Goal: Information Seeking & Learning: Check status

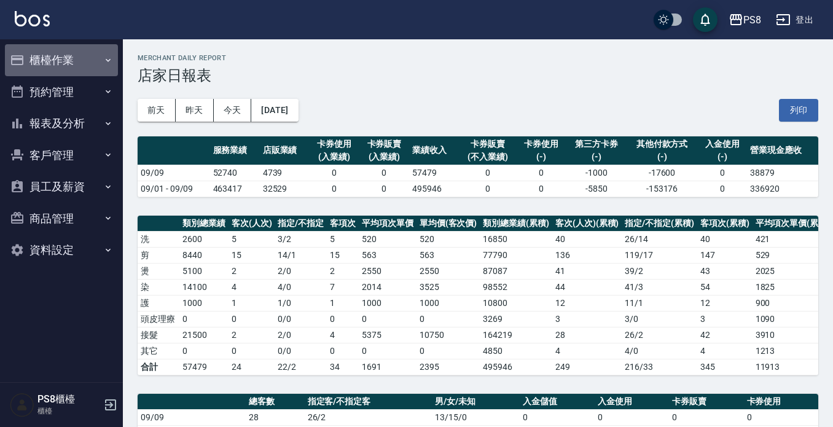
click at [76, 52] on button "櫃檯作業" at bounding box center [61, 60] width 113 height 32
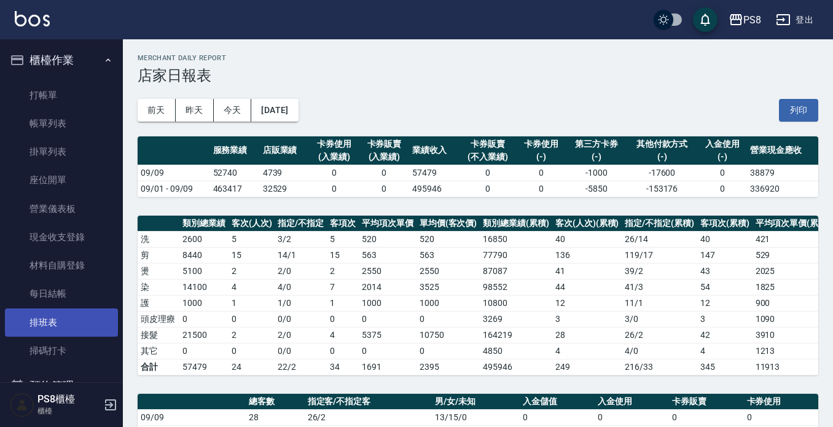
click at [38, 311] on link "排班表" at bounding box center [61, 322] width 113 height 28
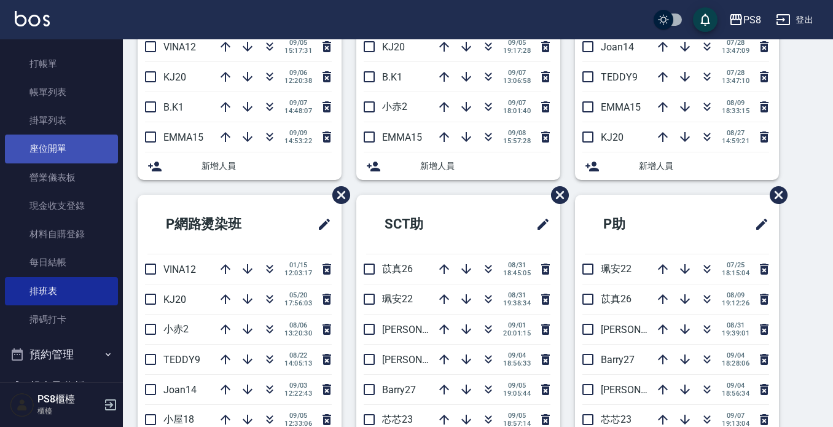
scroll to position [61, 0]
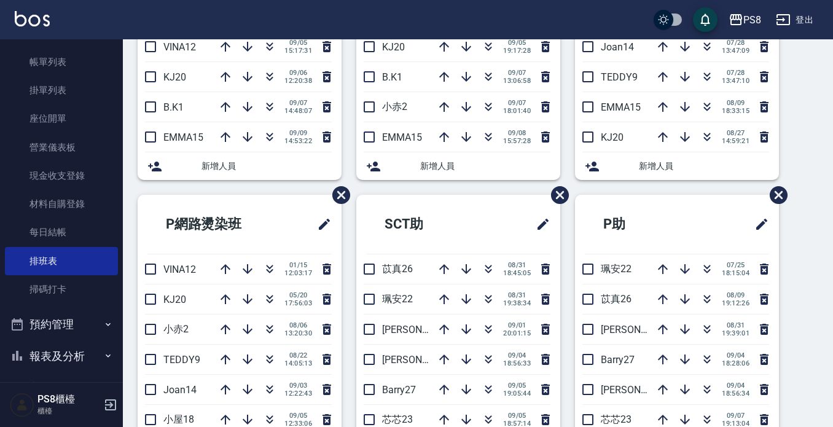
click at [47, 349] on button "報表及分析" at bounding box center [61, 356] width 113 height 32
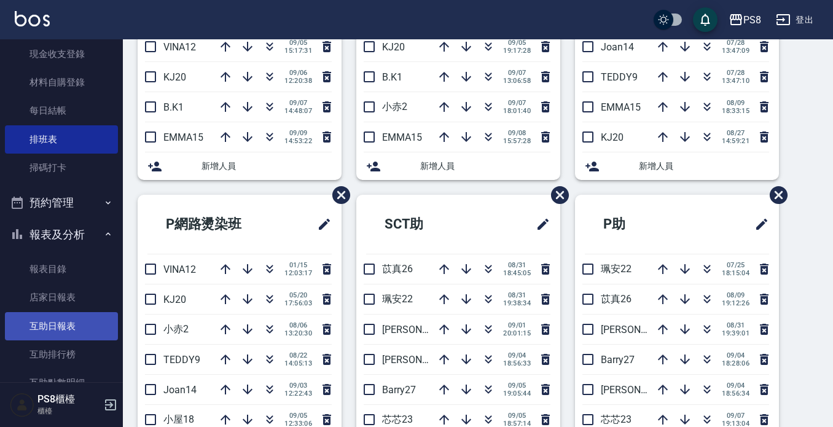
scroll to position [184, 0]
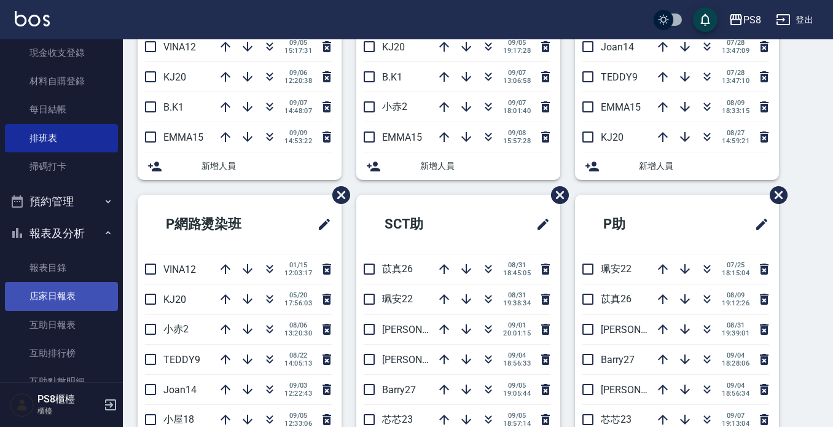
click at [52, 292] on link "店家日報表" at bounding box center [61, 296] width 113 height 28
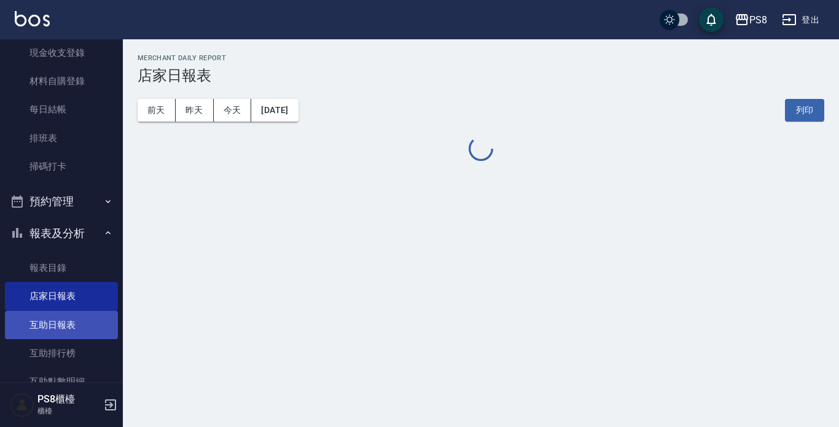
click at [47, 311] on link "互助日報表" at bounding box center [61, 325] width 113 height 28
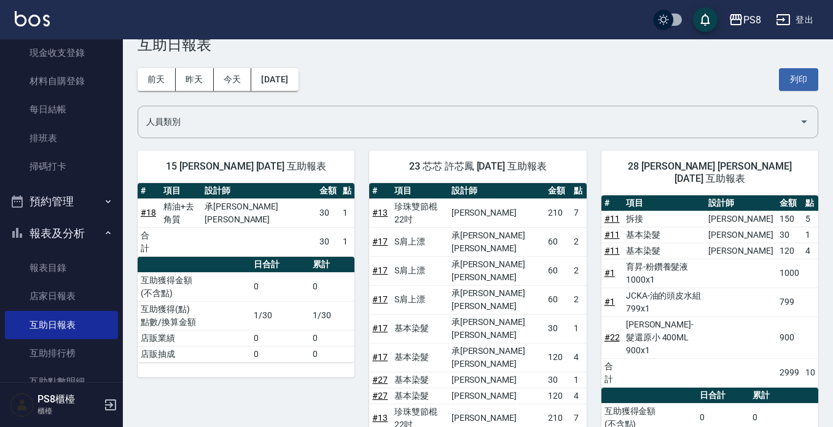
scroll to position [61, 0]
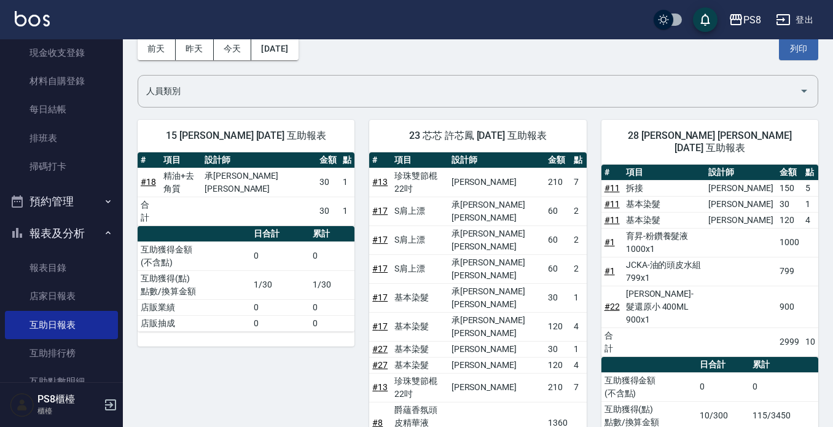
click at [187, 45] on button "昨天" at bounding box center [195, 48] width 38 height 23
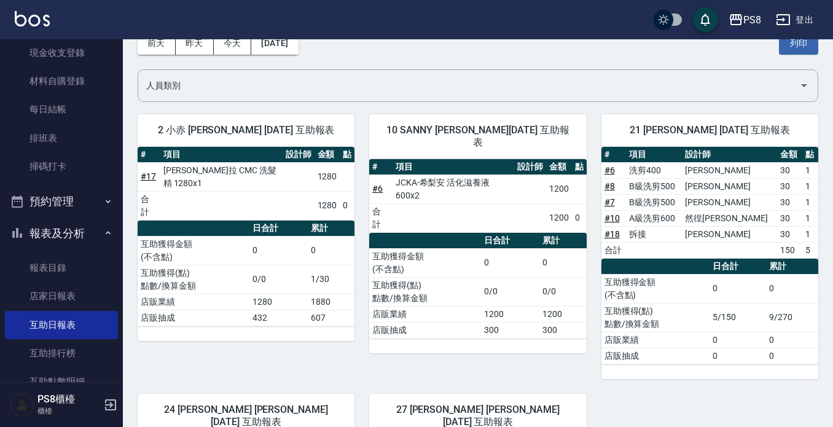
scroll to position [61, 0]
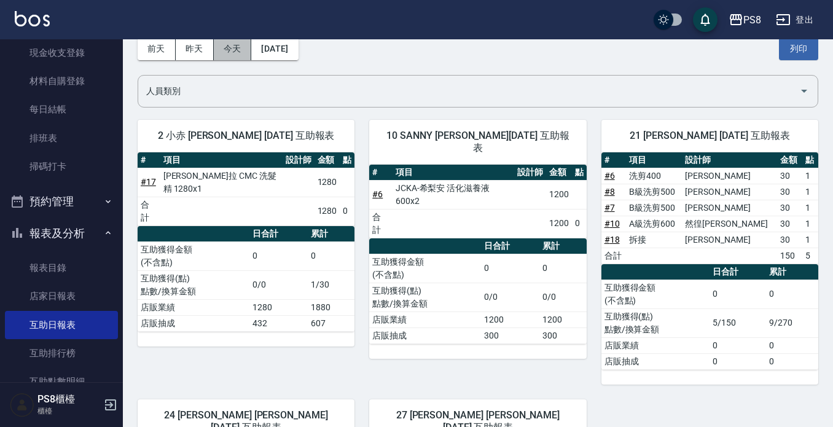
click at [224, 49] on button "今天" at bounding box center [233, 48] width 38 height 23
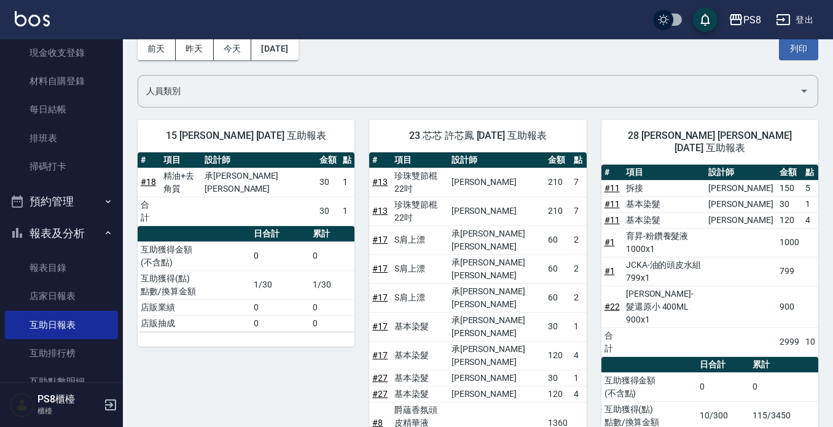
scroll to position [123, 0]
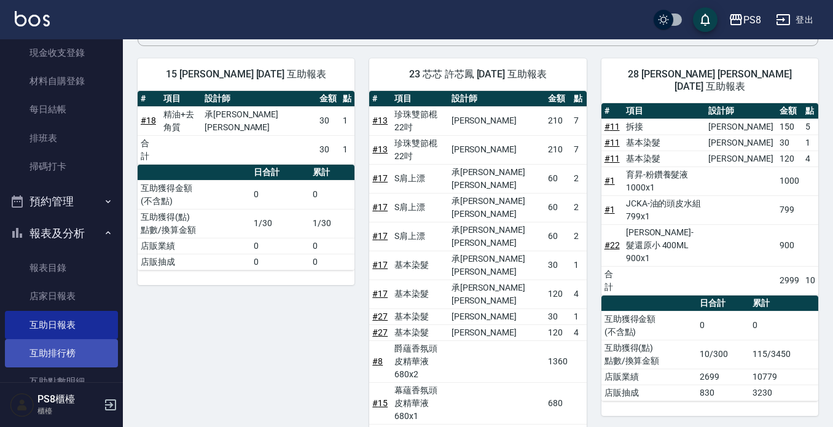
click at [80, 354] on link "互助排行榜" at bounding box center [61, 353] width 113 height 28
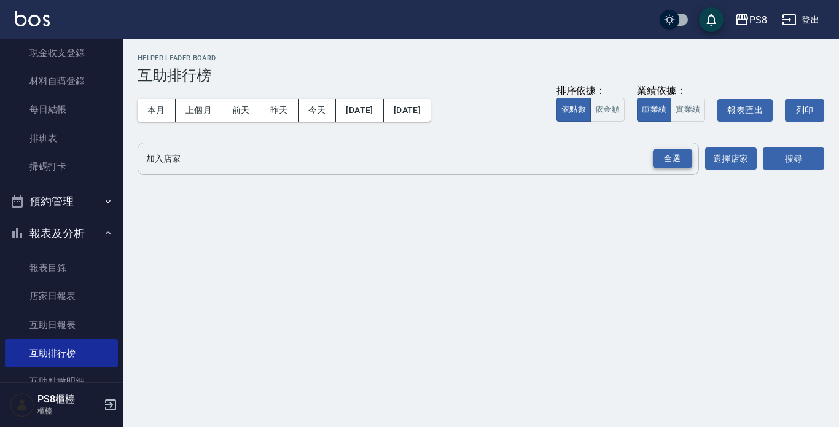
click at [670, 157] on div "全選" at bounding box center [672, 158] width 39 height 19
click at [778, 159] on button "搜尋" at bounding box center [793, 159] width 61 height 23
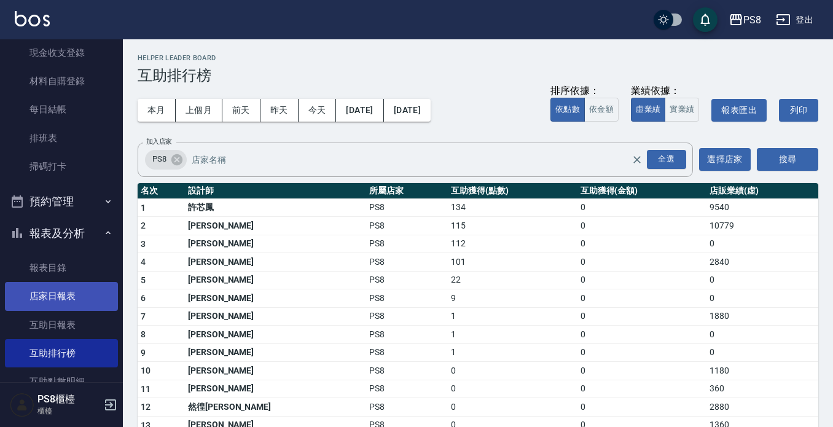
scroll to position [369, 0]
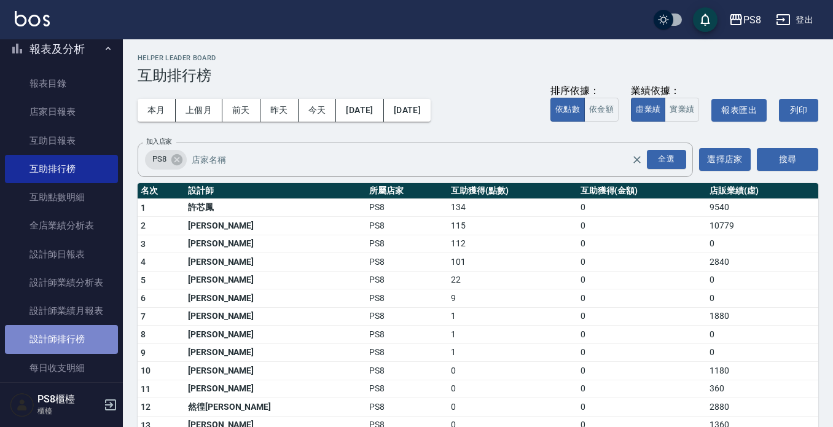
click at [65, 337] on link "設計師排行榜" at bounding box center [61, 339] width 113 height 28
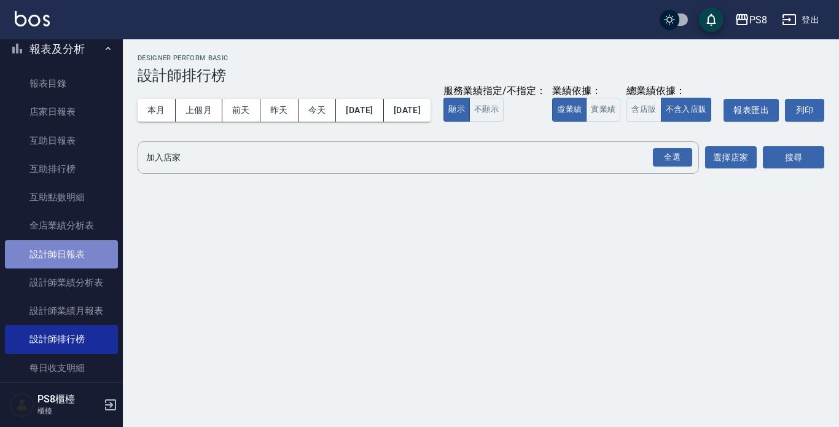
click at [80, 248] on link "設計師日報表" at bounding box center [61, 254] width 113 height 28
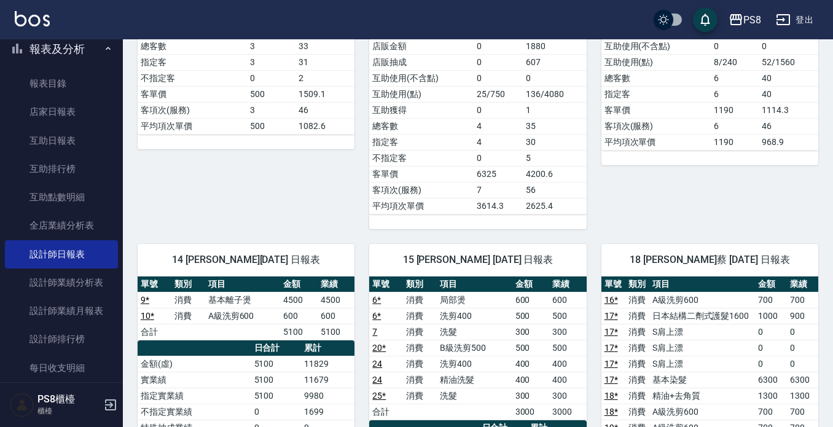
scroll to position [430, 0]
